Goal: Information Seeking & Learning: Check status

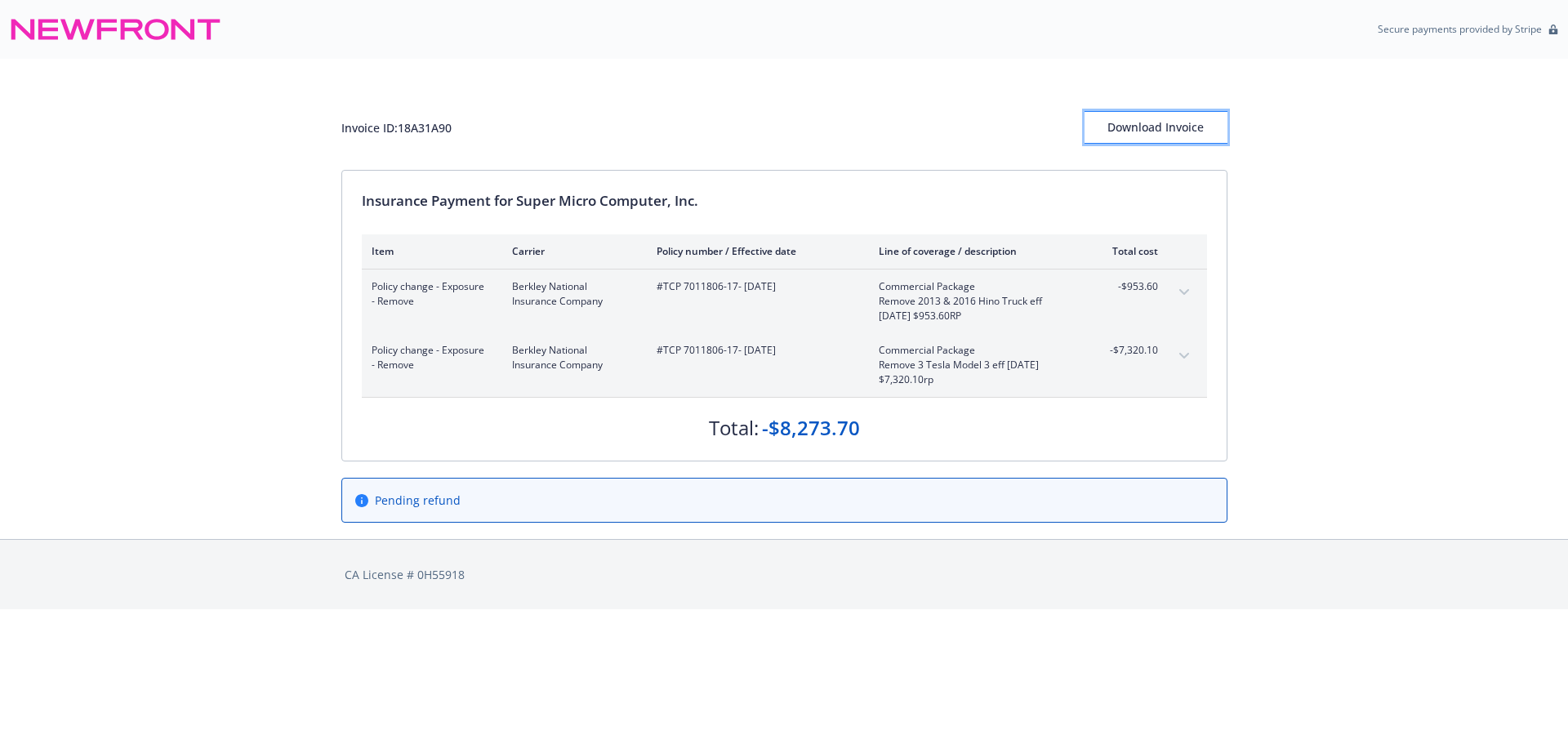
click at [1163, 121] on div "Download Invoice" at bounding box center [1155, 127] width 143 height 31
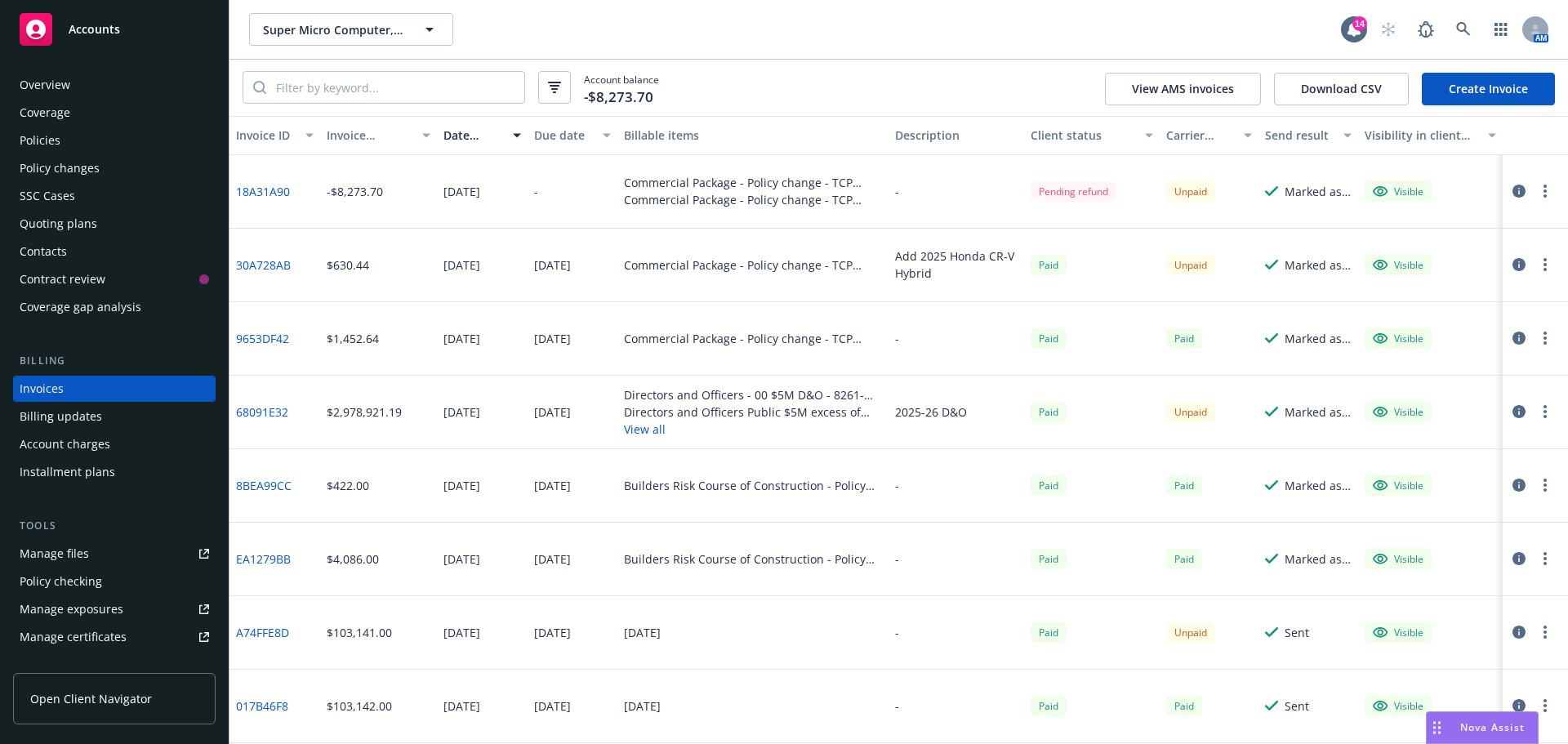
click at [72, 558] on div "Manage files" at bounding box center [55, 554] width 69 height 26
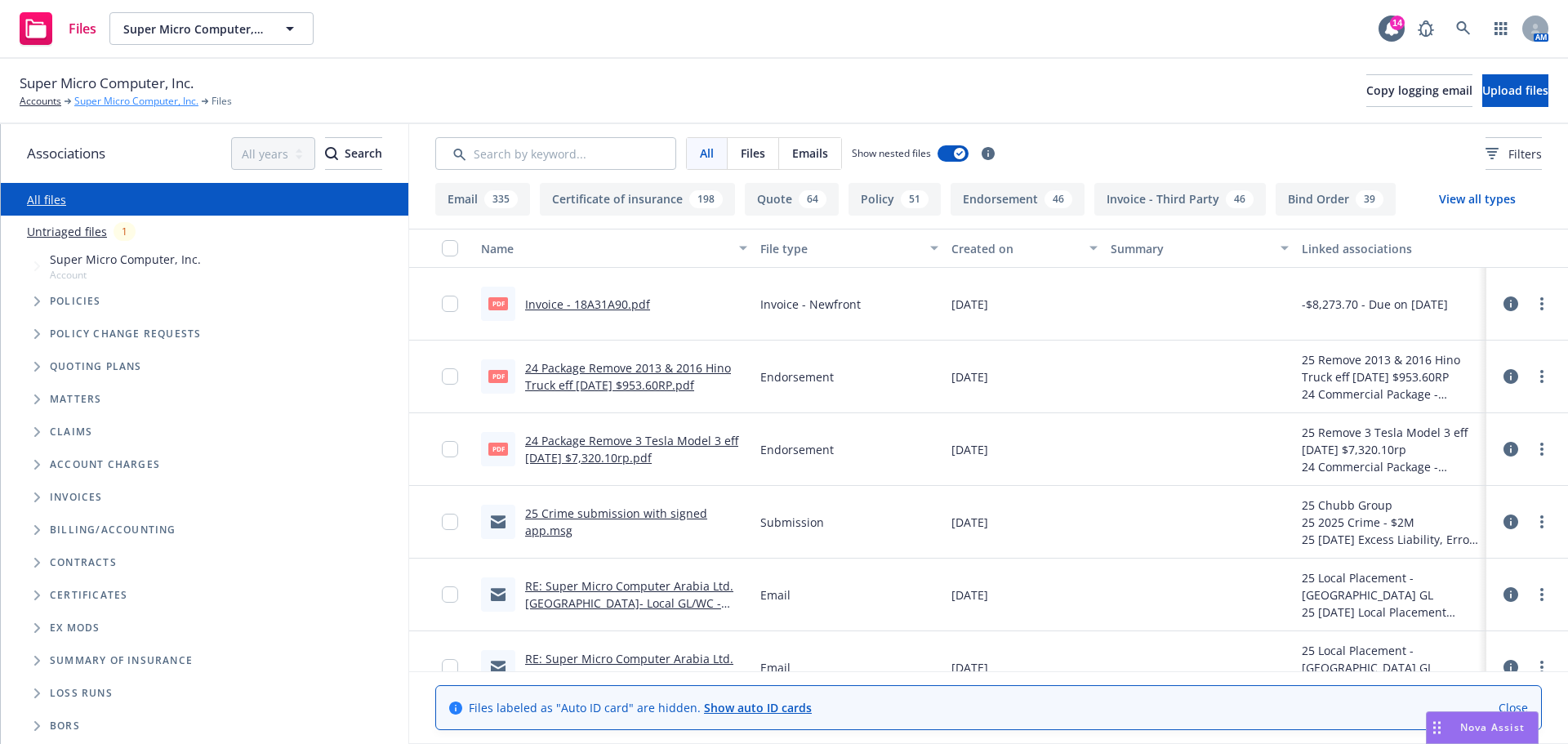
click at [139, 99] on link "Super Micro Computer, Inc." at bounding box center [136, 101] width 124 height 15
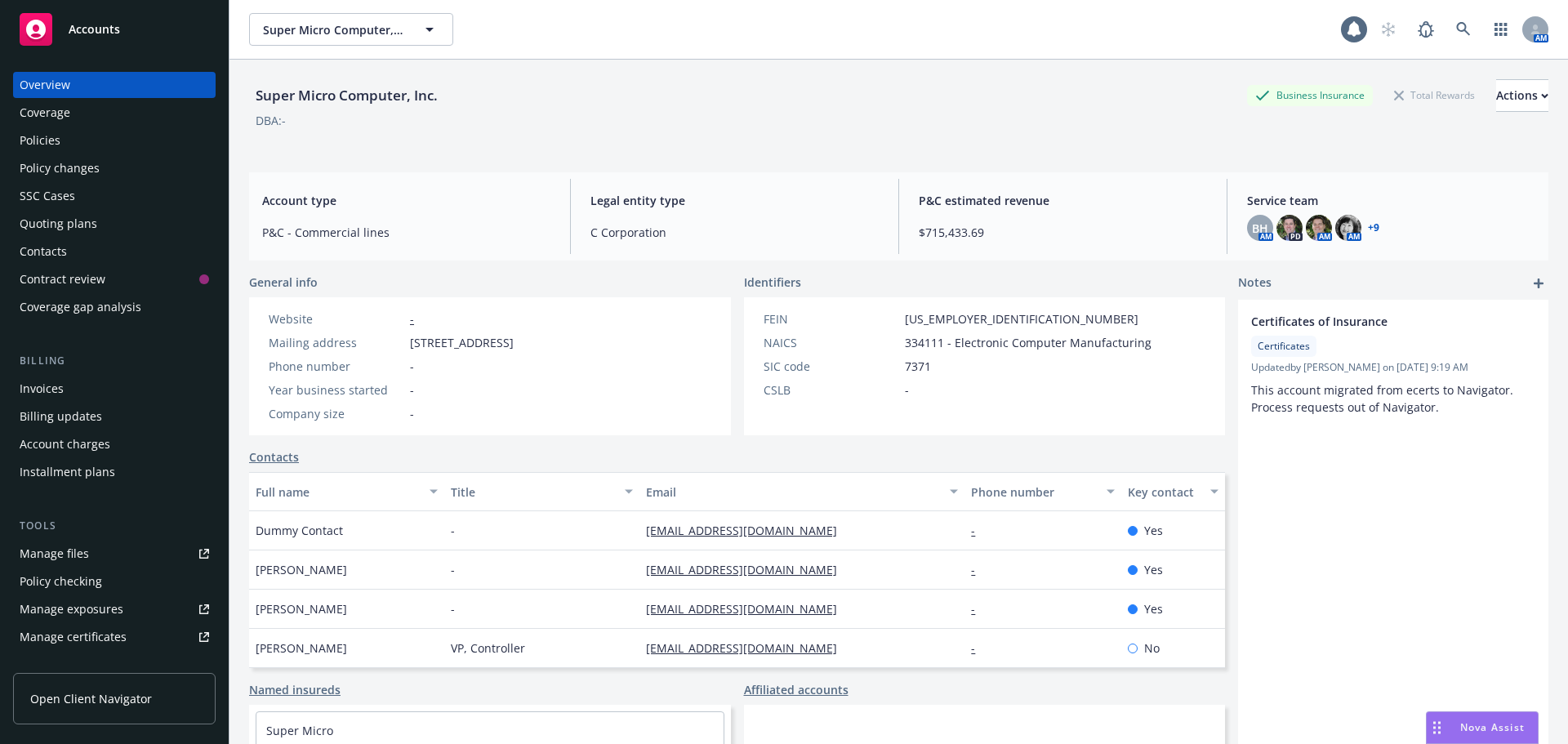
click at [37, 144] on div "Policies" at bounding box center [40, 140] width 41 height 26
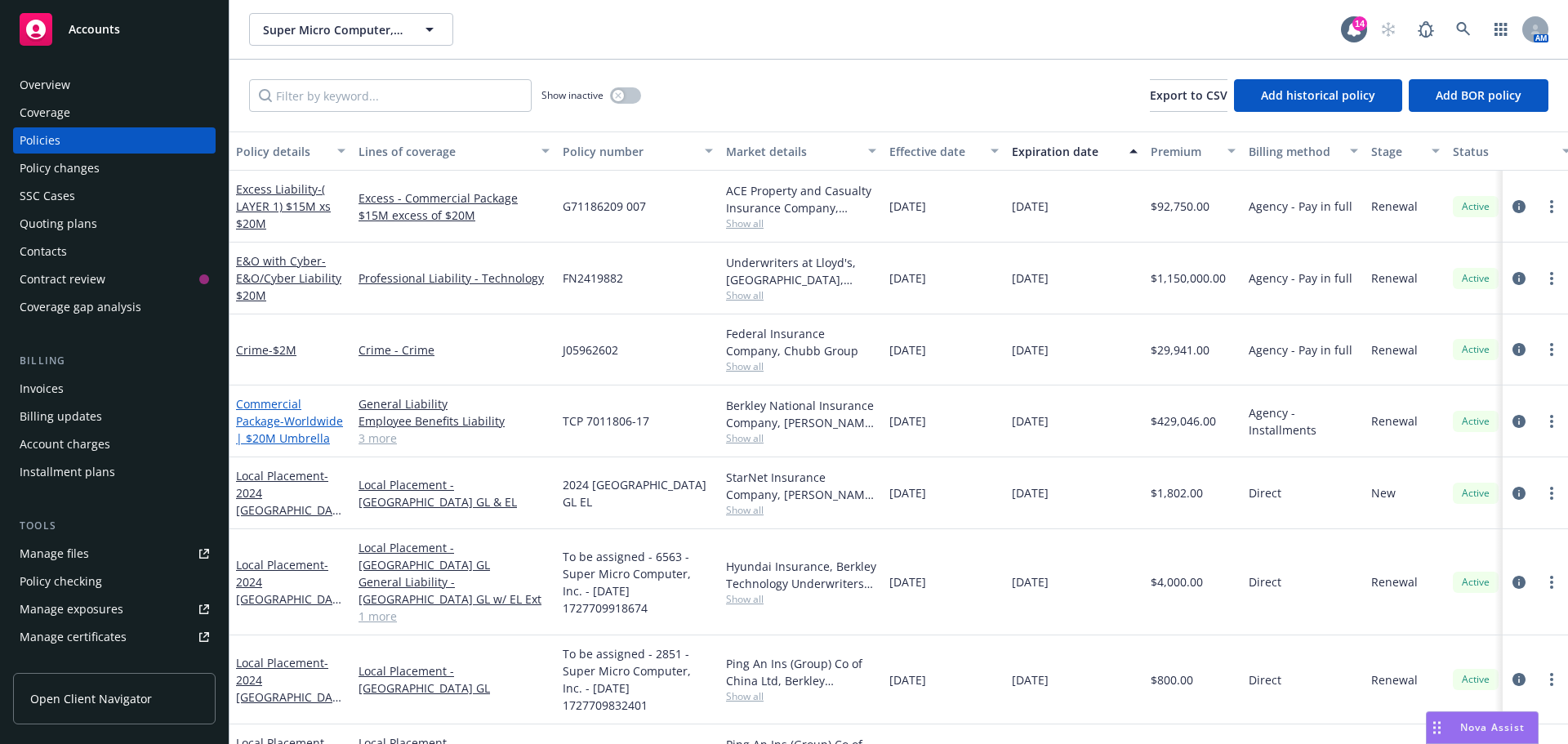
click at [271, 419] on link "Commercial Package - Worldwide | $20M Umbrella" at bounding box center [289, 421] width 107 height 49
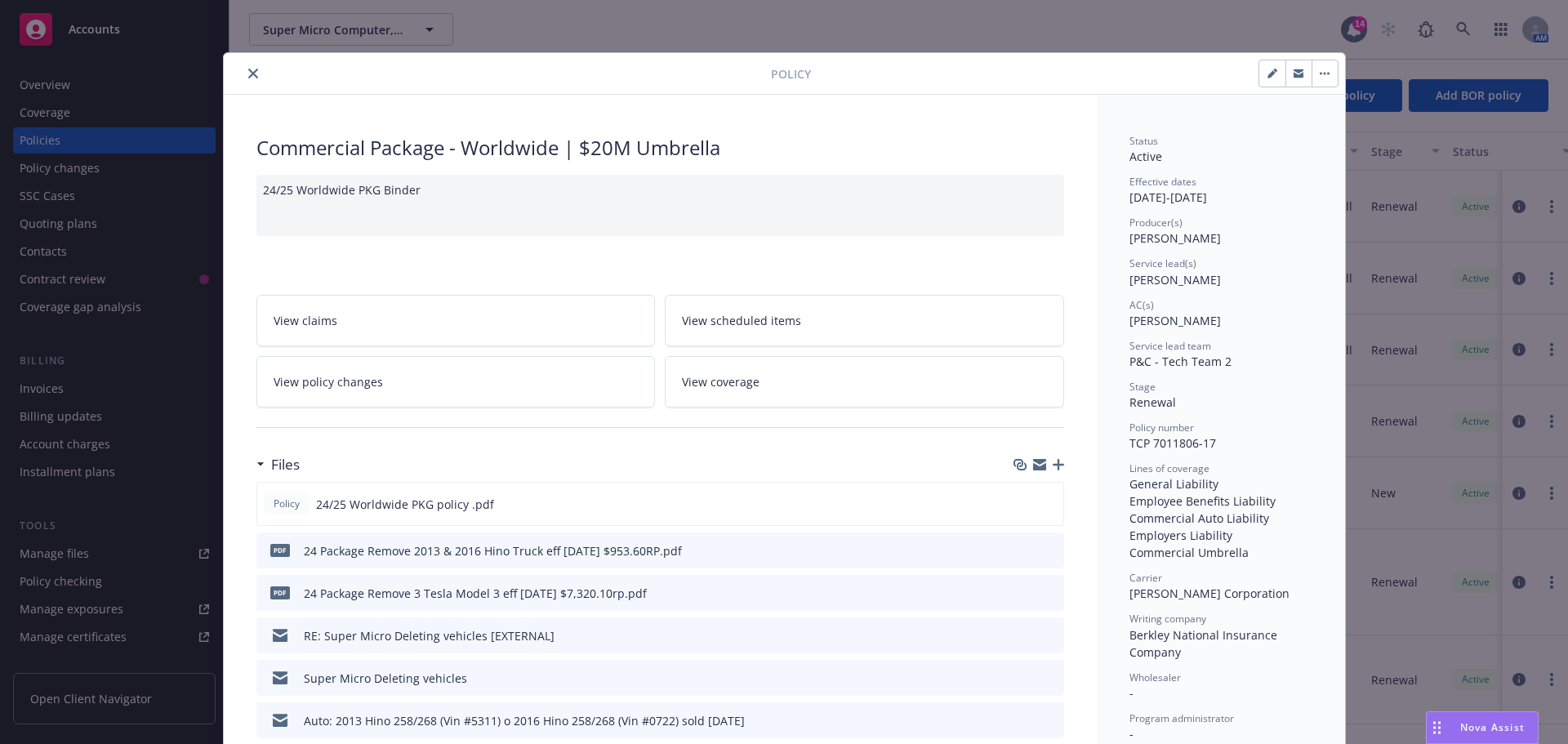
click at [1033, 465] on icon "button" at bounding box center [1039, 465] width 13 height 13
click at [248, 77] on icon "close" at bounding box center [252, 73] width 10 height 10
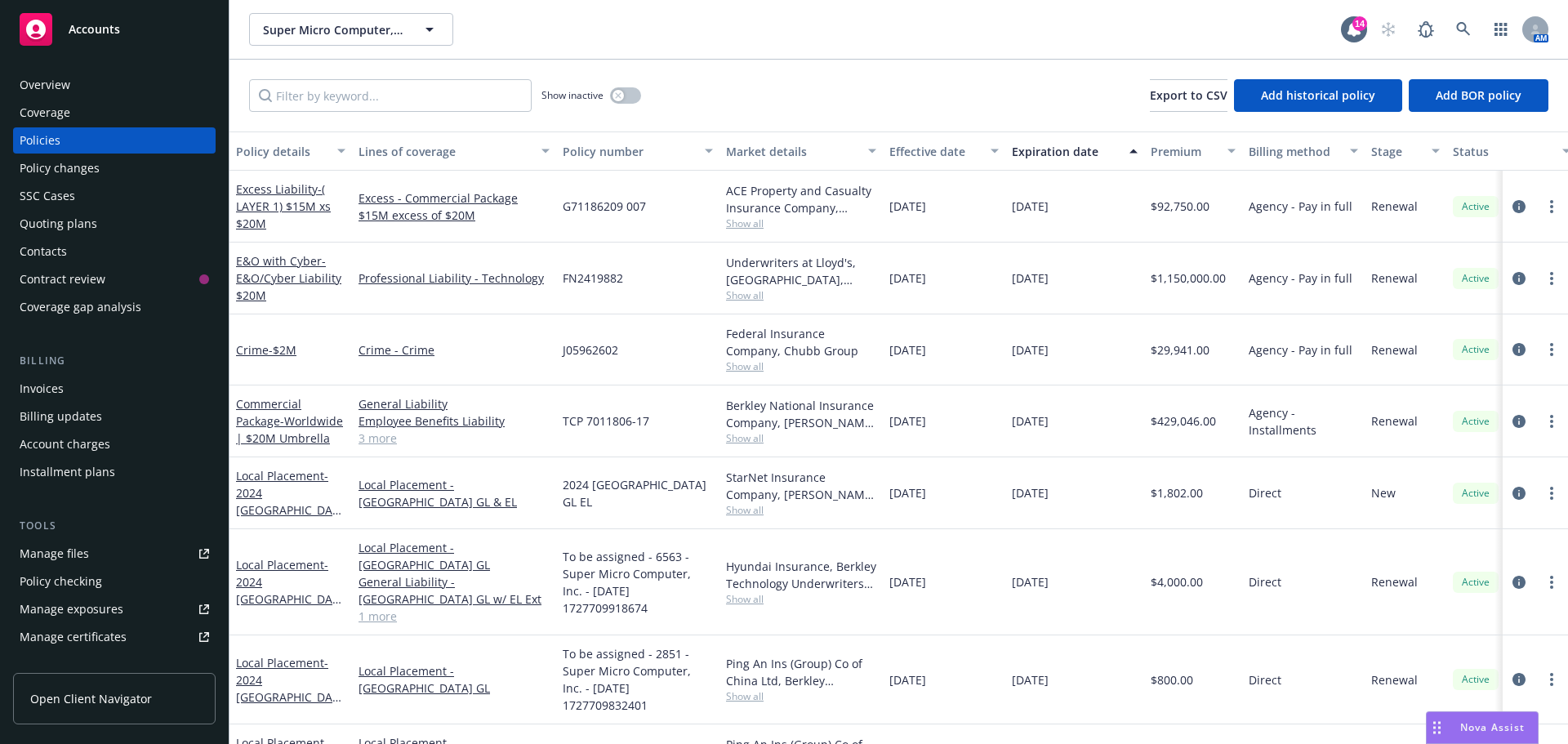
click at [41, 381] on div "Invoices" at bounding box center [42, 388] width 44 height 26
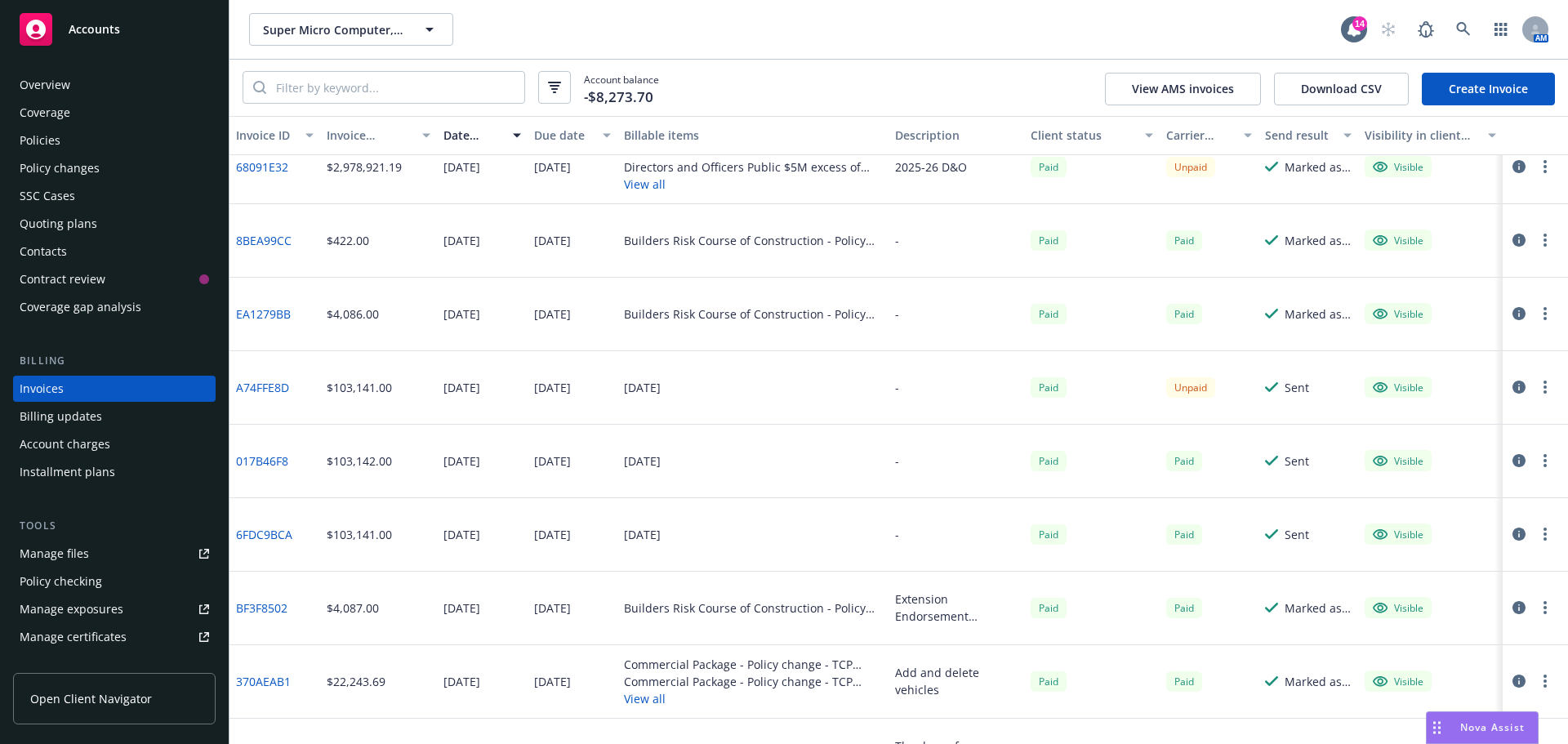
scroll to position [408, 0]
